Goal: Navigation & Orientation: Go to known website

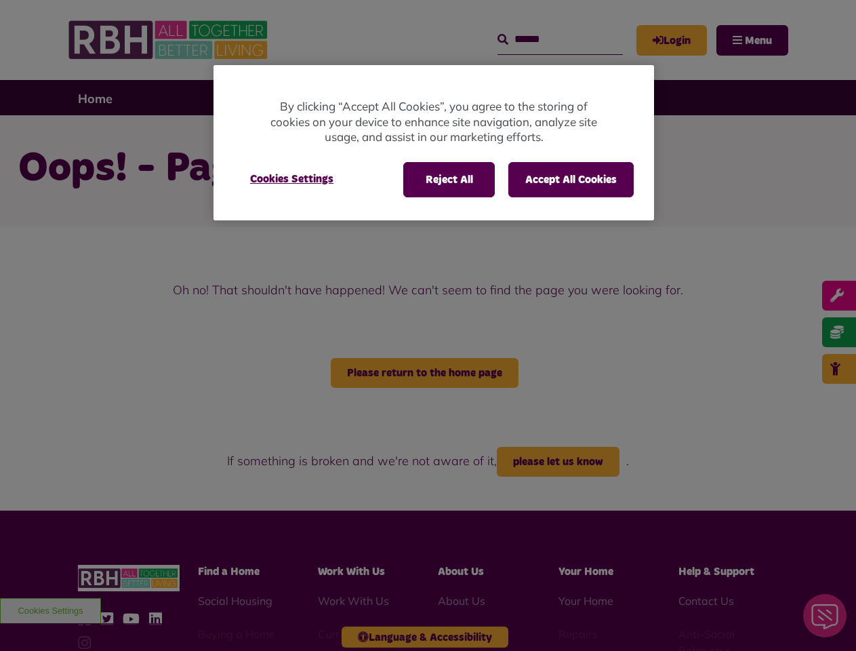
click at [428, 325] on div at bounding box center [428, 325] width 856 height 651
click at [448, 180] on button "Reject All" at bounding box center [449, 179] width 92 height 35
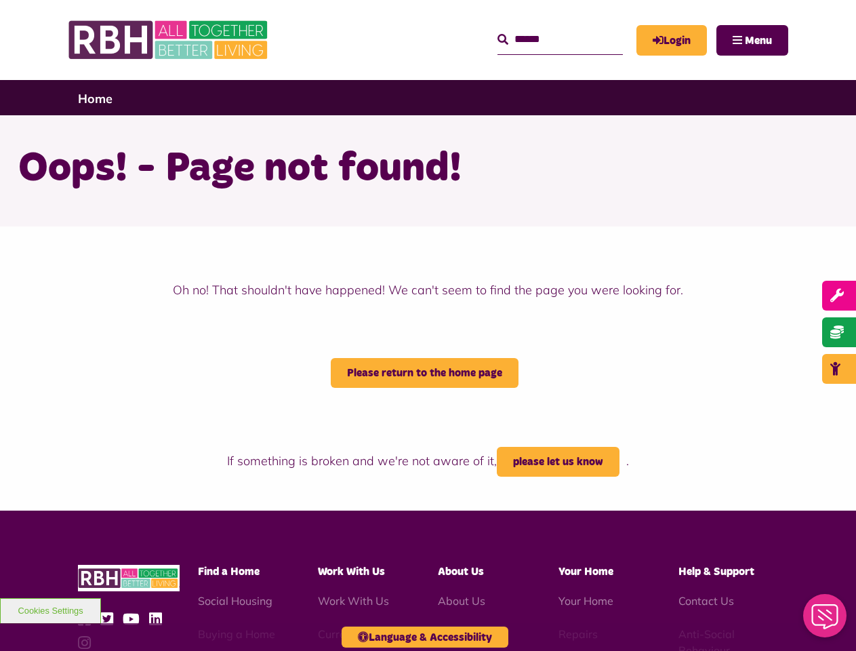
click at [571, 180] on button "Accept All Cookies" at bounding box center [570, 179] width 125 height 35
click at [291, 179] on h1 "Oops! - Page not found!" at bounding box center [428, 168] width 820 height 53
